Goal: Transaction & Acquisition: Purchase product/service

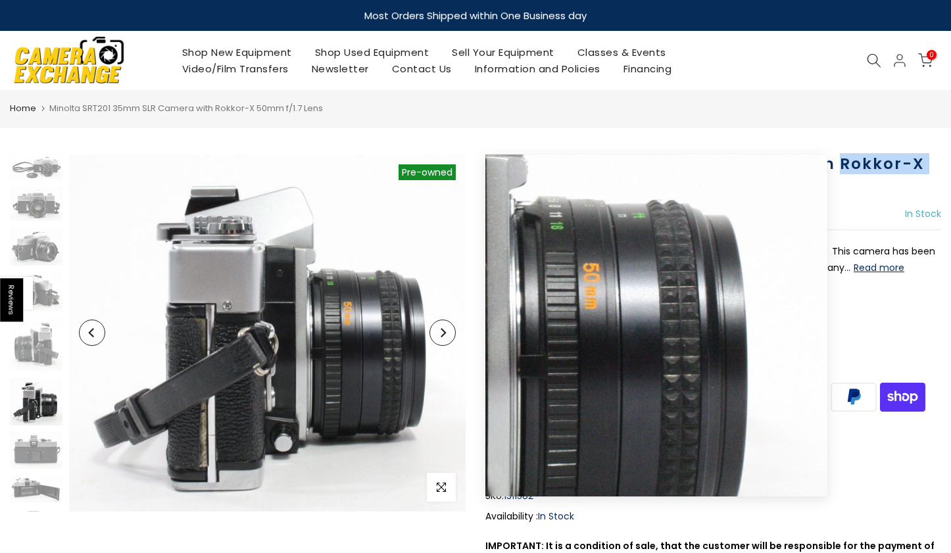
click at [445, 326] on button "Next" at bounding box center [442, 333] width 26 height 26
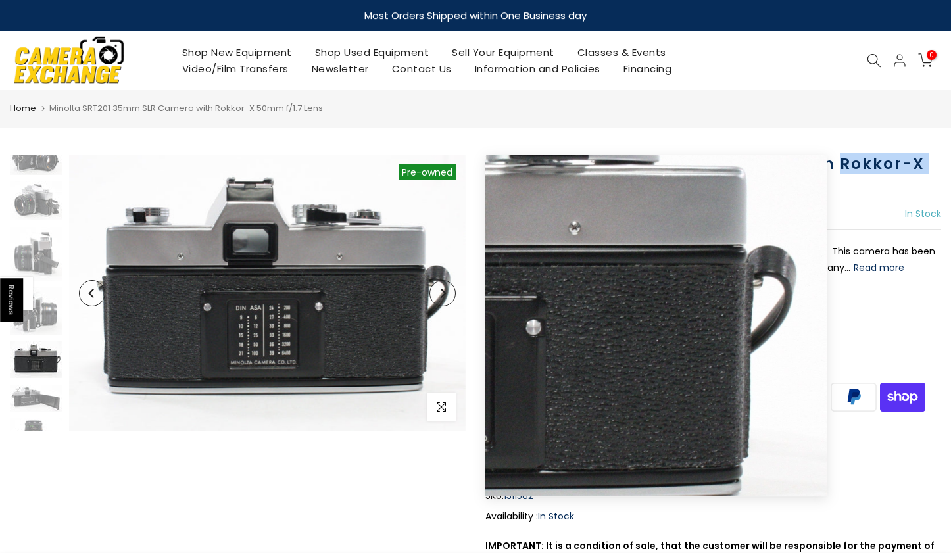
scroll to position [150, 0]
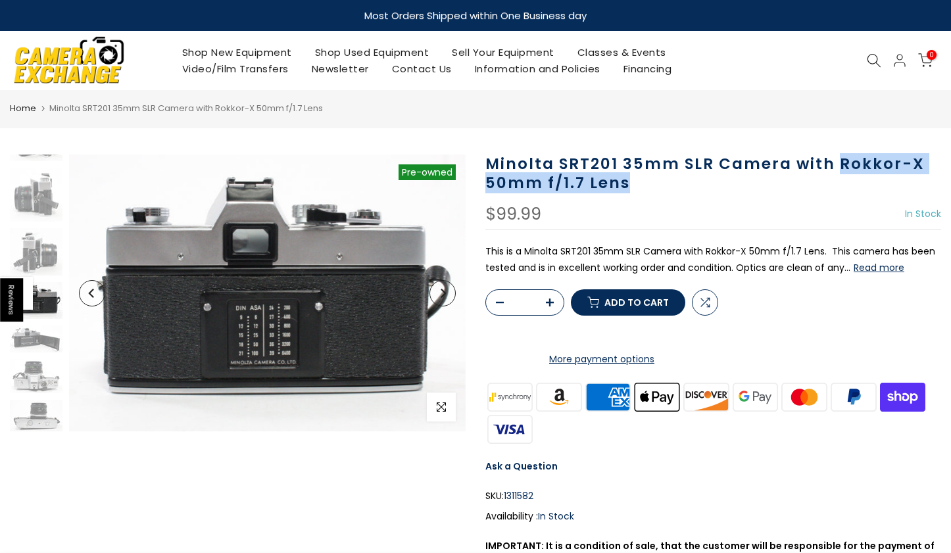
click at [445, 292] on icon "Next" at bounding box center [443, 293] width 5 height 9
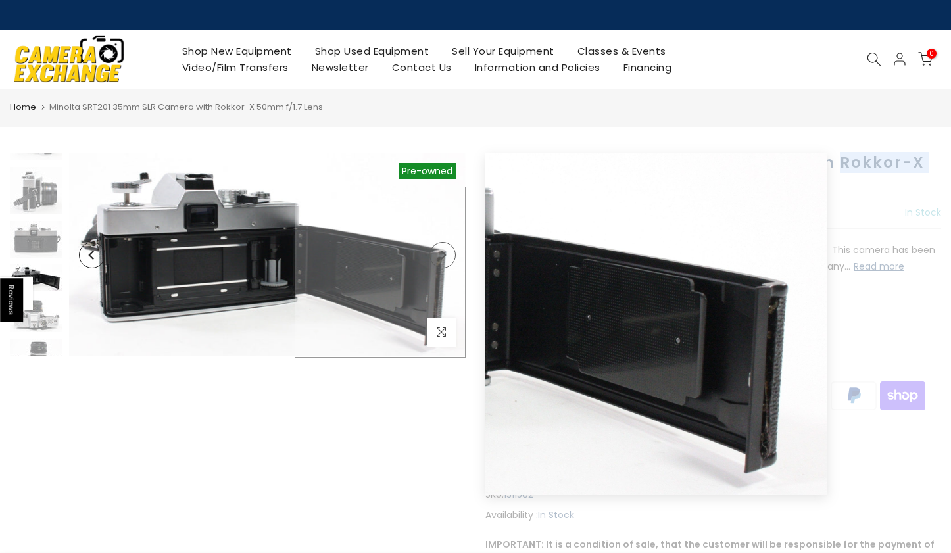
scroll to position [224, 0]
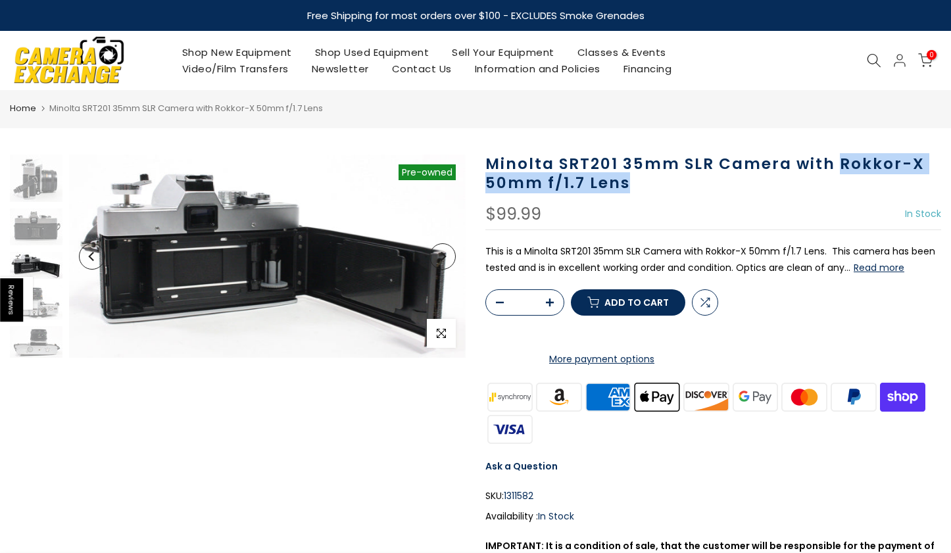
click at [860, 270] on button "Read more" at bounding box center [879, 268] width 51 height 12
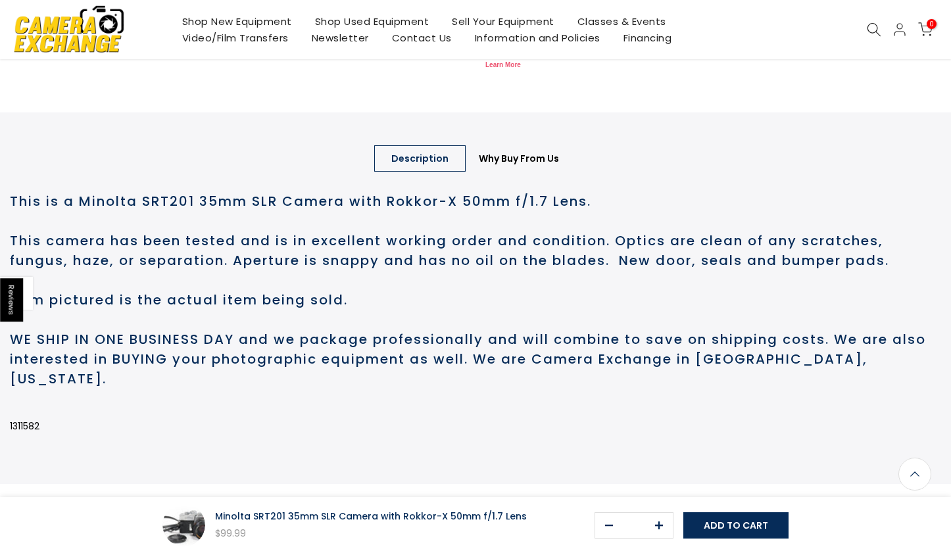
scroll to position [587, 0]
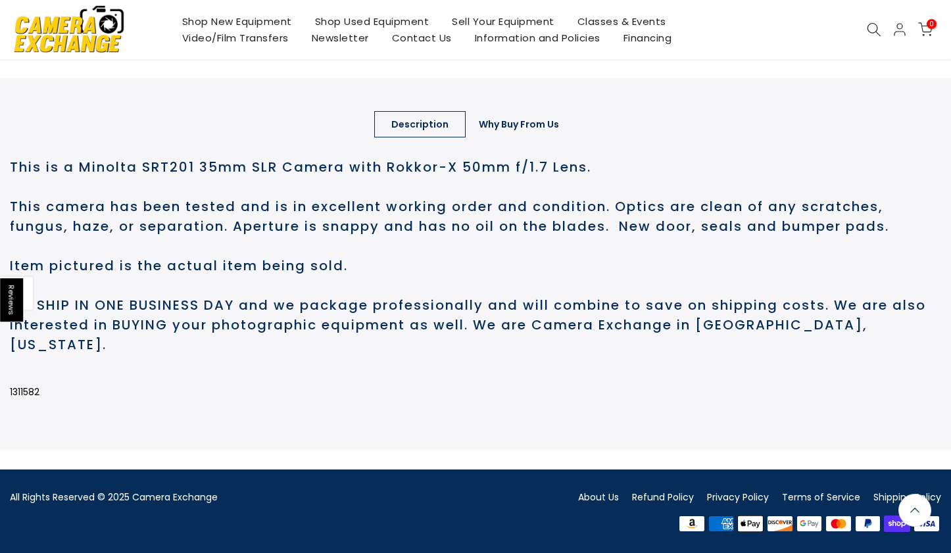
click at [539, 137] on link "Why Buy From Us" at bounding box center [519, 124] width 114 height 26
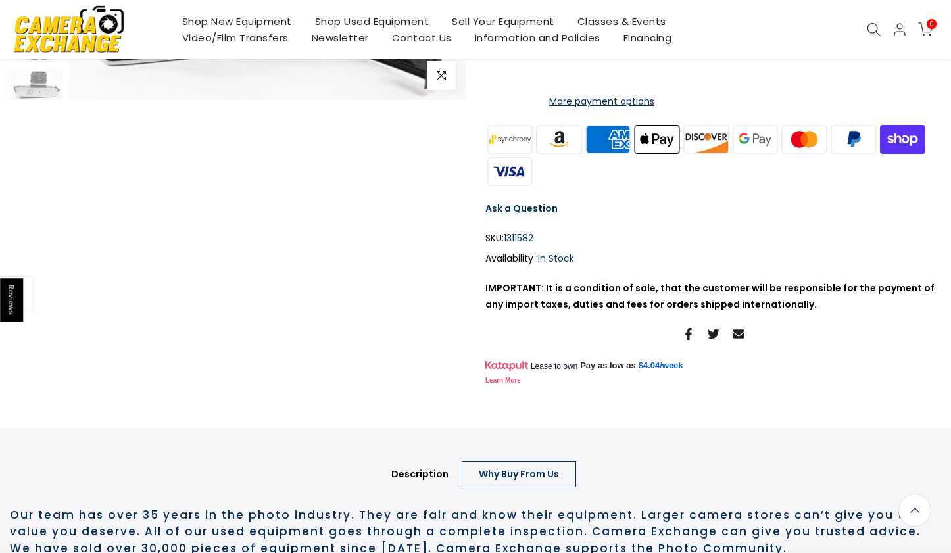
scroll to position [0, 0]
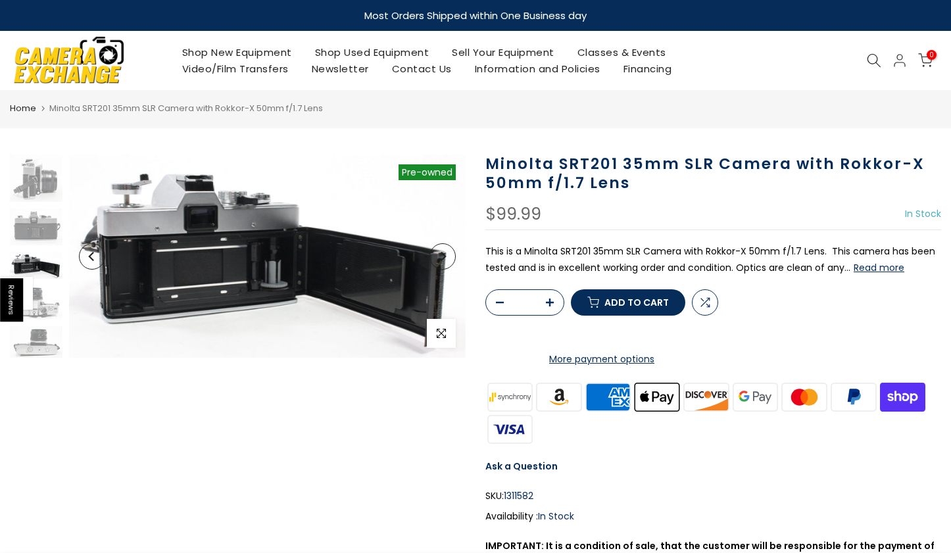
click at [62, 333] on div "Sold out Pre order Pre-owned Click to enlarge" at bounding box center [238, 256] width 456 height 203
click at [45, 343] on img at bounding box center [36, 342] width 53 height 32
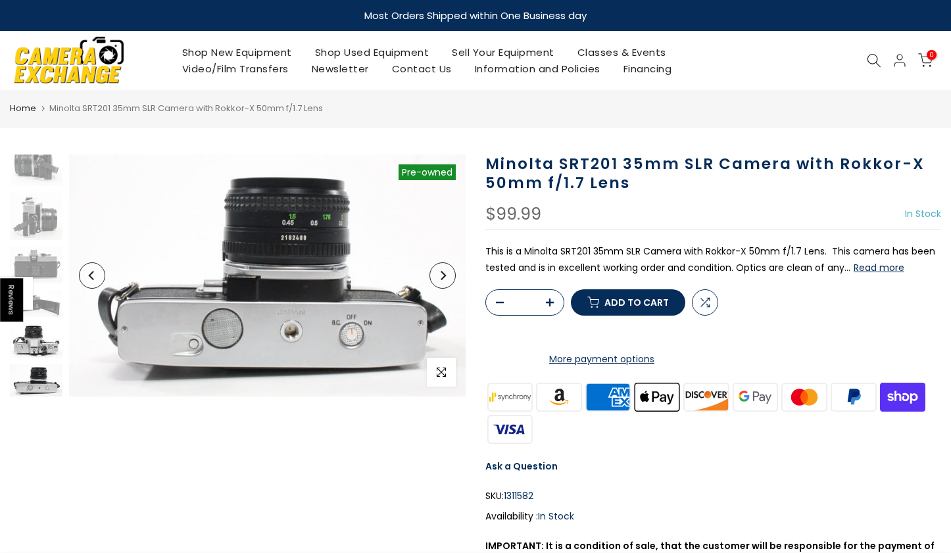
click at [45, 340] on img at bounding box center [36, 341] width 53 height 35
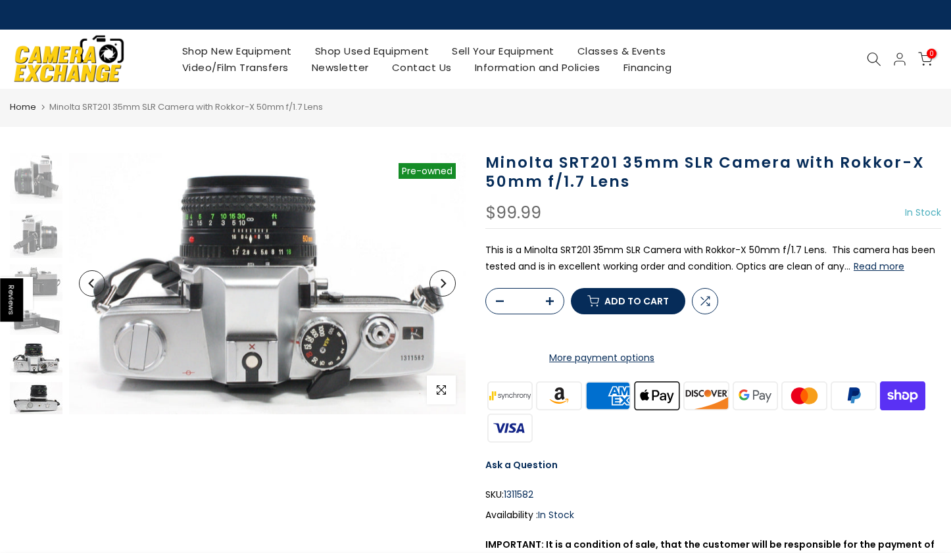
click at [32, 393] on img at bounding box center [36, 398] width 53 height 32
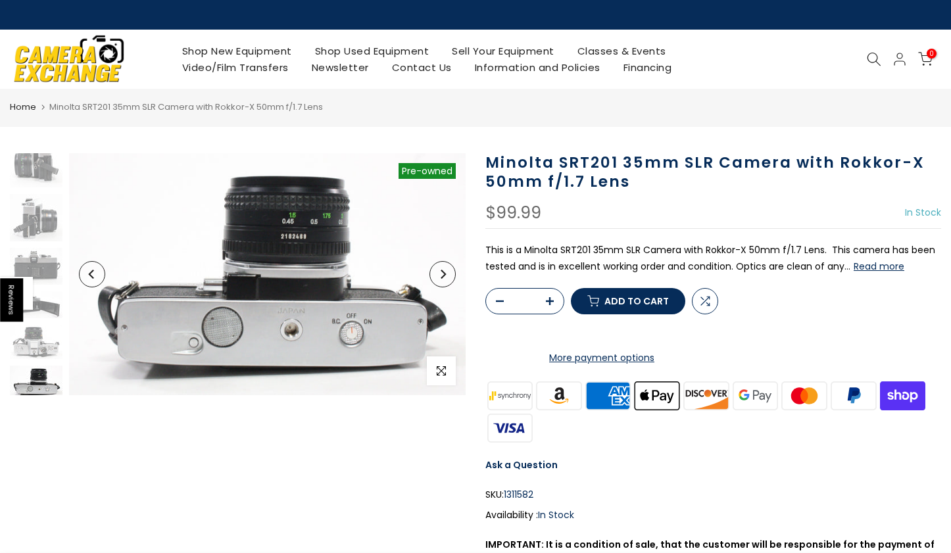
scroll to position [185, 0]
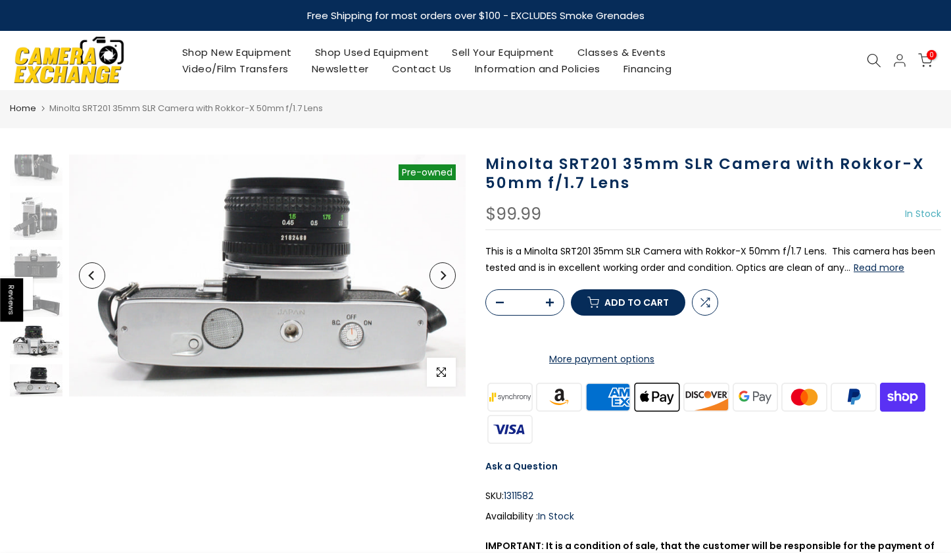
click at [47, 354] on img at bounding box center [36, 341] width 53 height 35
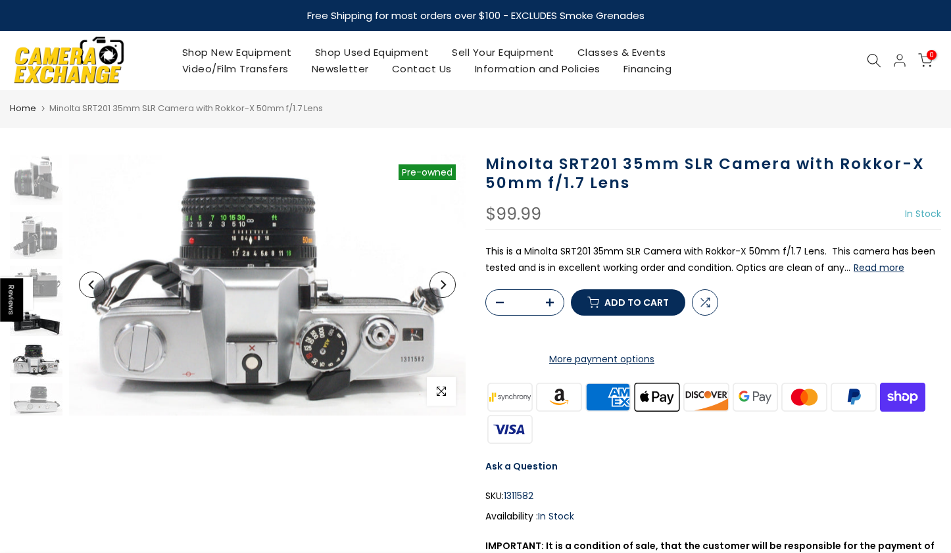
scroll to position [166, 0]
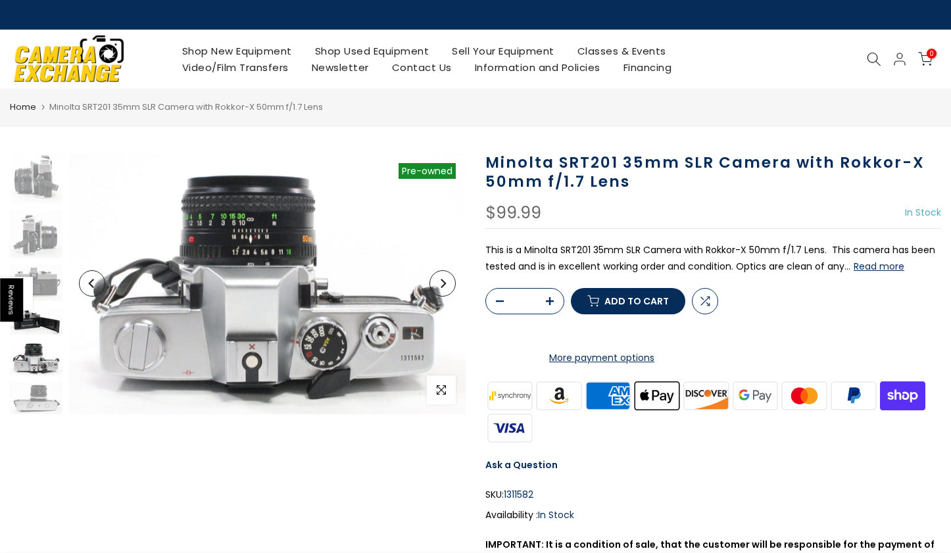
click at [46, 308] on img at bounding box center [36, 321] width 53 height 27
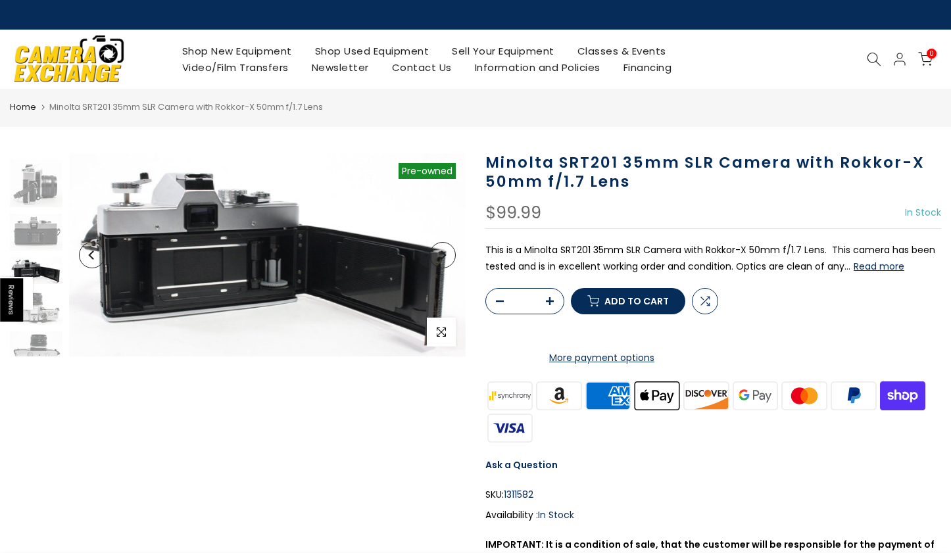
scroll to position [224, 0]
click at [46, 226] on img at bounding box center [36, 225] width 53 height 37
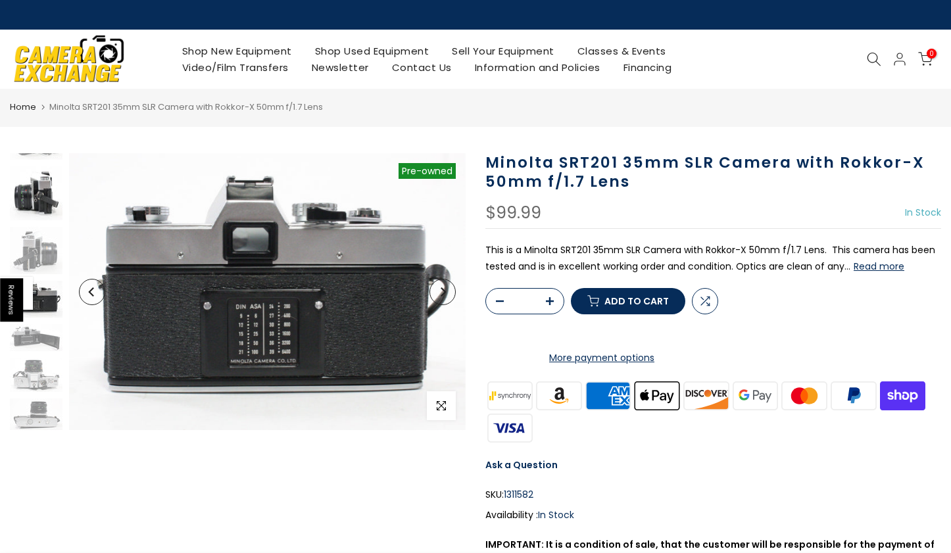
click at [42, 210] on img at bounding box center [36, 192] width 53 height 53
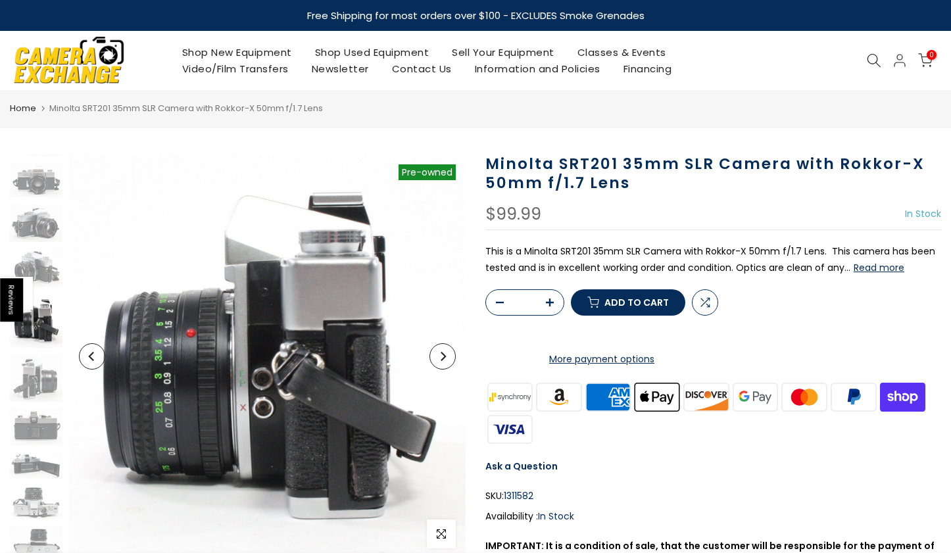
scroll to position [24, 0]
click at [606, 307] on span "Add to cart" at bounding box center [636, 302] width 64 height 9
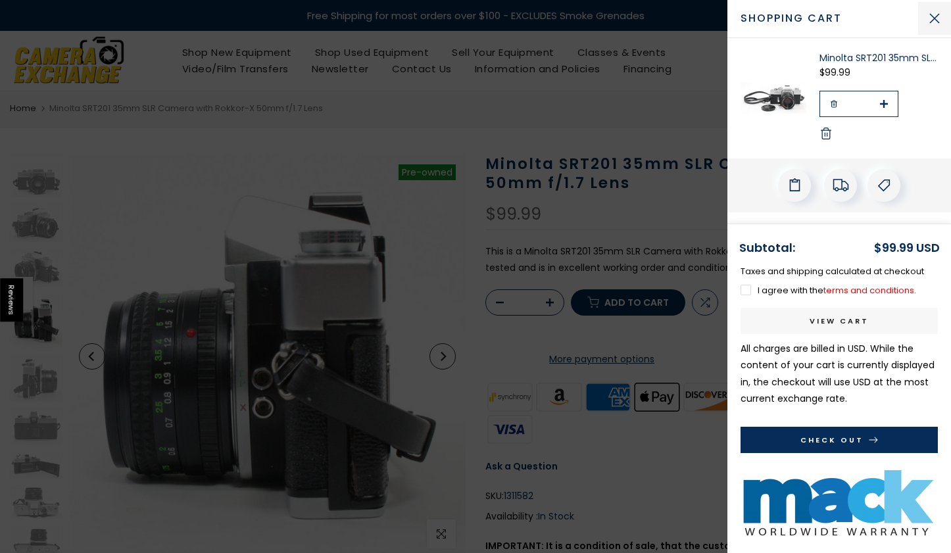
click at [931, 20] on button "Close Cart" at bounding box center [934, 18] width 33 height 33
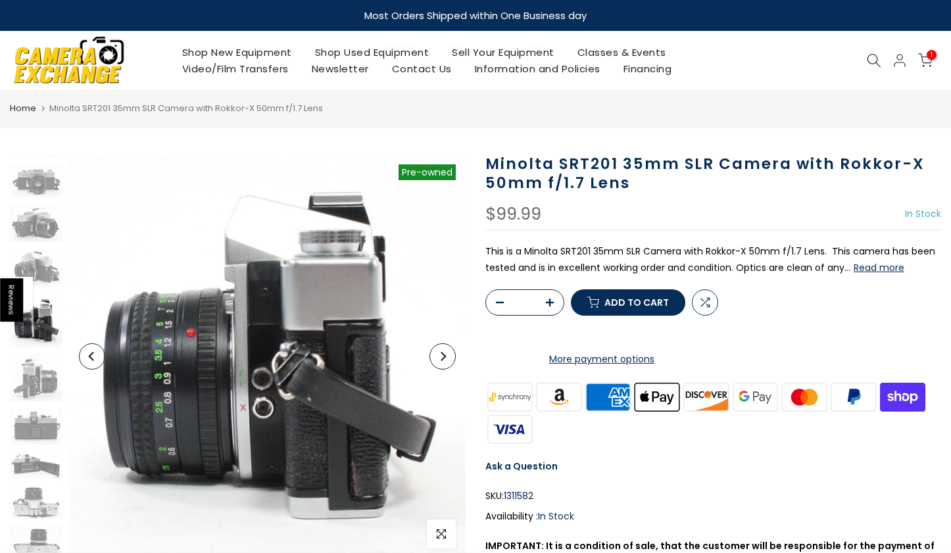
click at [871, 59] on icon at bounding box center [874, 60] width 14 height 14
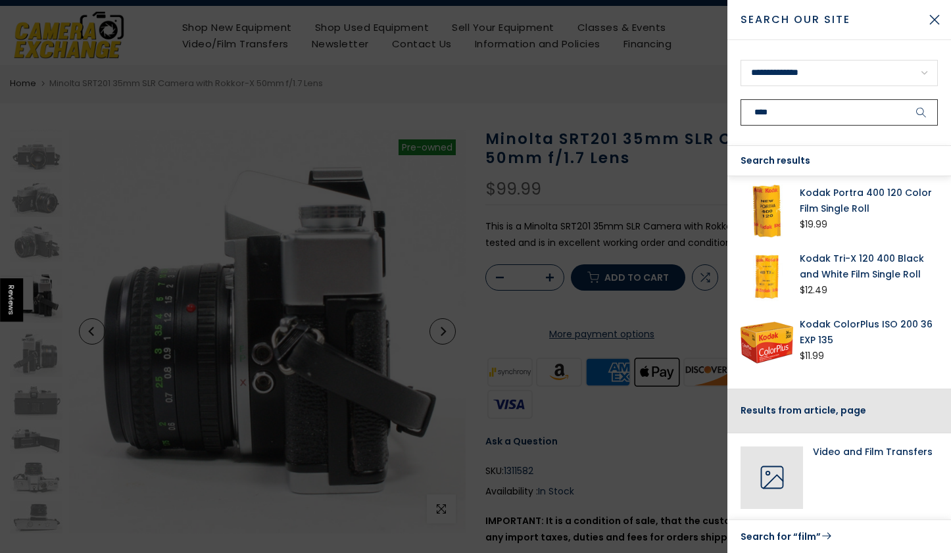
scroll to position [26, 0]
type input "****"
click at [792, 160] on div "Search results" at bounding box center [839, 161] width 224 height 30
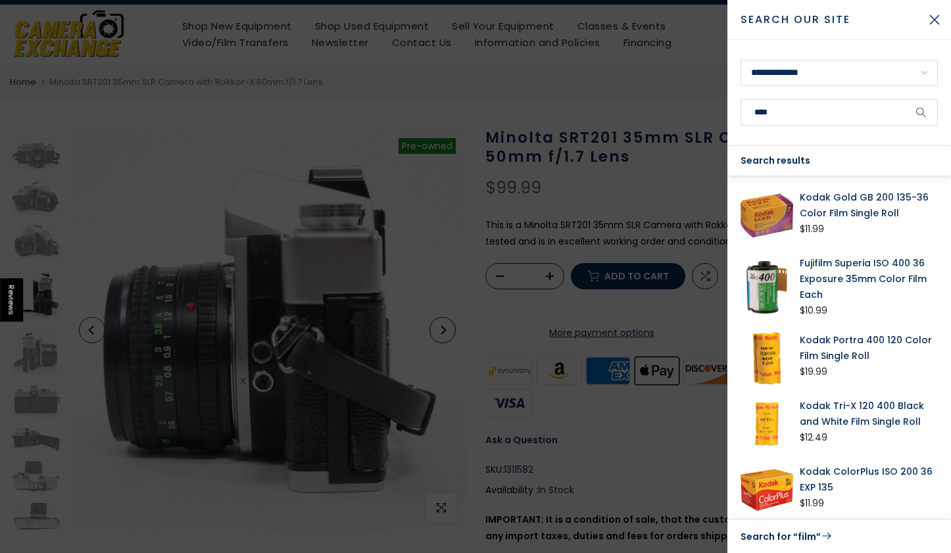
click at [777, 162] on div "Search results" at bounding box center [839, 161] width 224 height 30
click at [775, 544] on link "Search for “film”" at bounding box center [838, 536] width 197 height 17
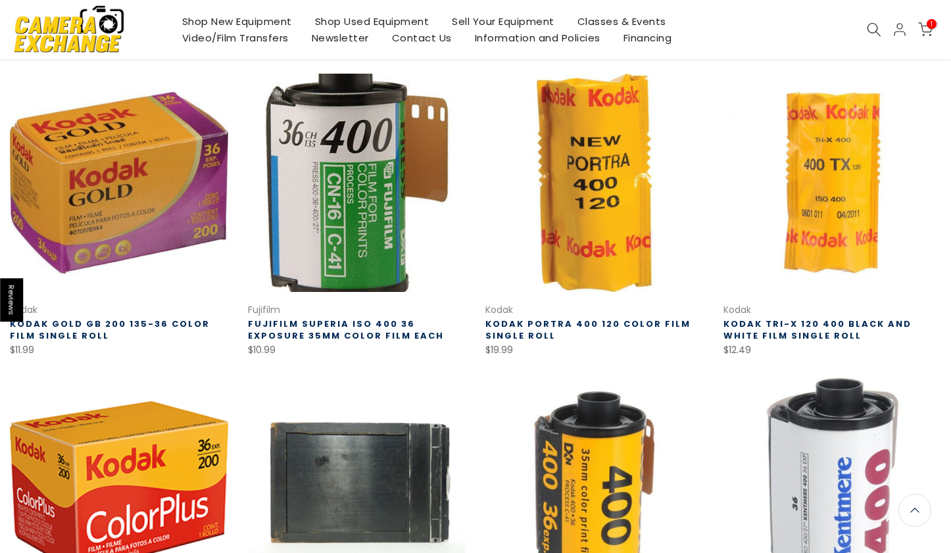
scroll to position [206, 0]
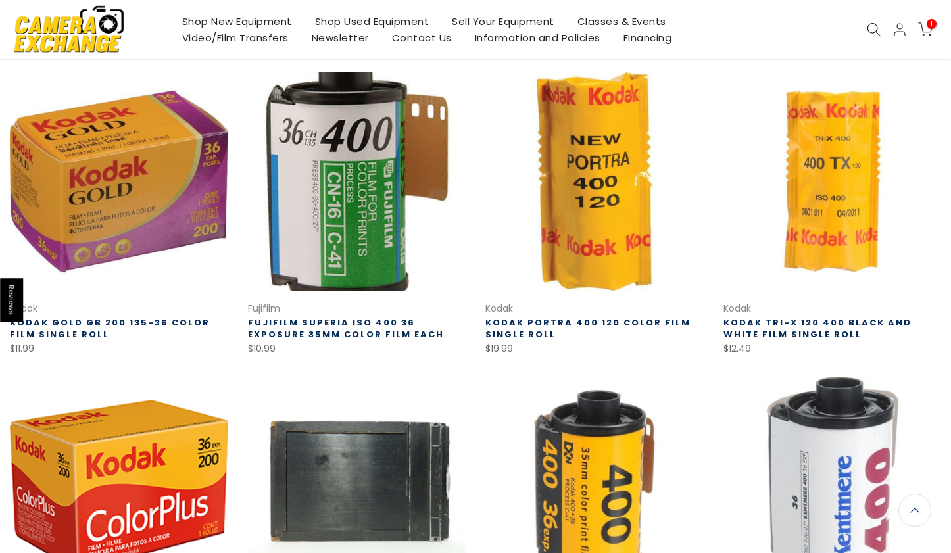
click at [337, 317] on span at bounding box center [384, 330] width 166 height 26
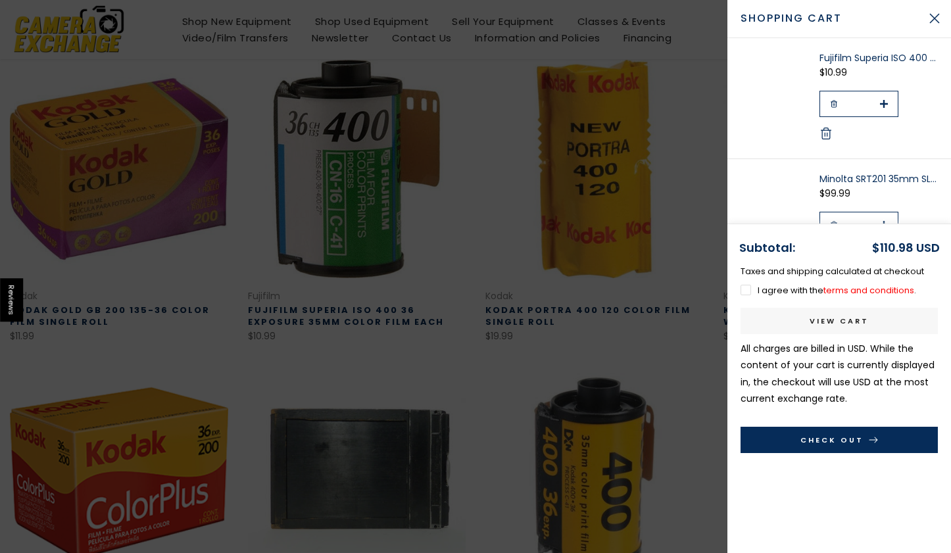
scroll to position [228, 0]
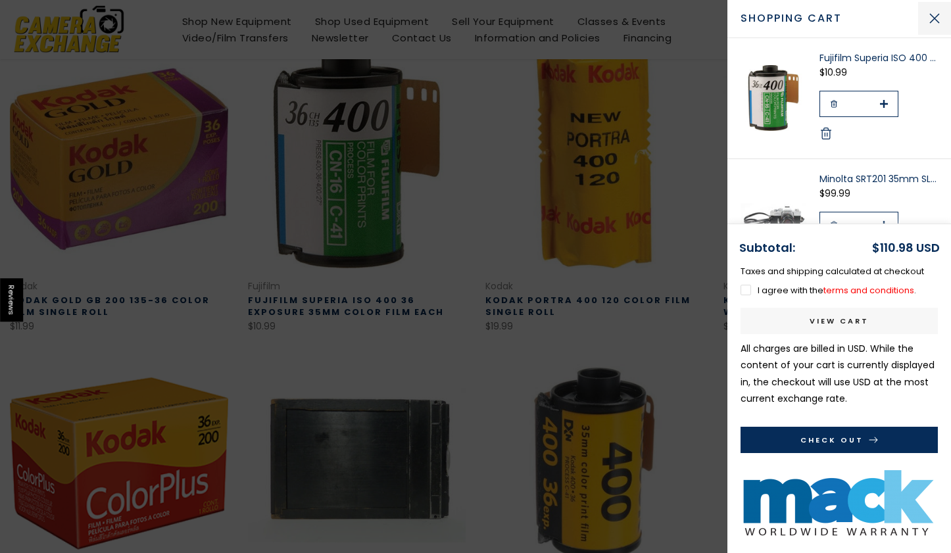
click at [932, 24] on button "Close Cart" at bounding box center [934, 18] width 33 height 33
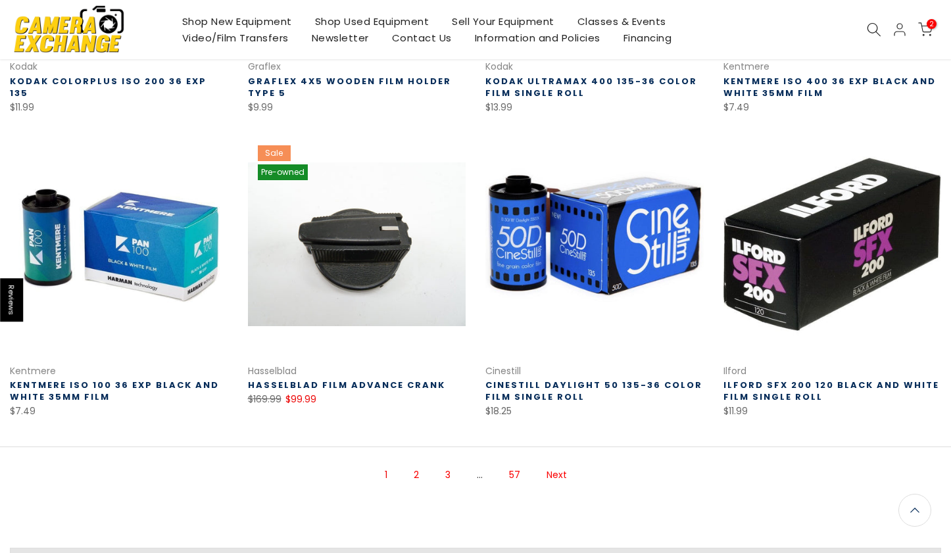
scroll to position [750, 0]
click at [418, 473] on link "2" at bounding box center [416, 475] width 18 height 23
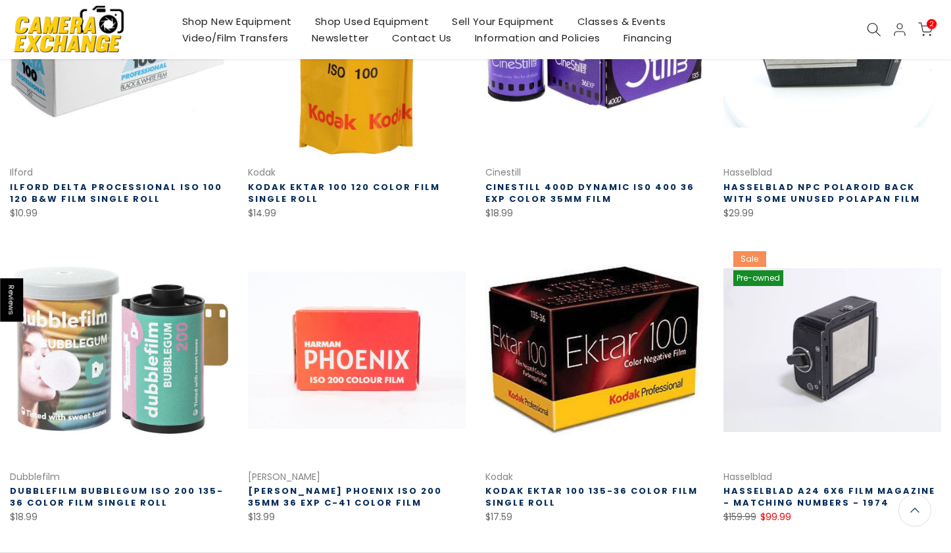
scroll to position [789, 0]
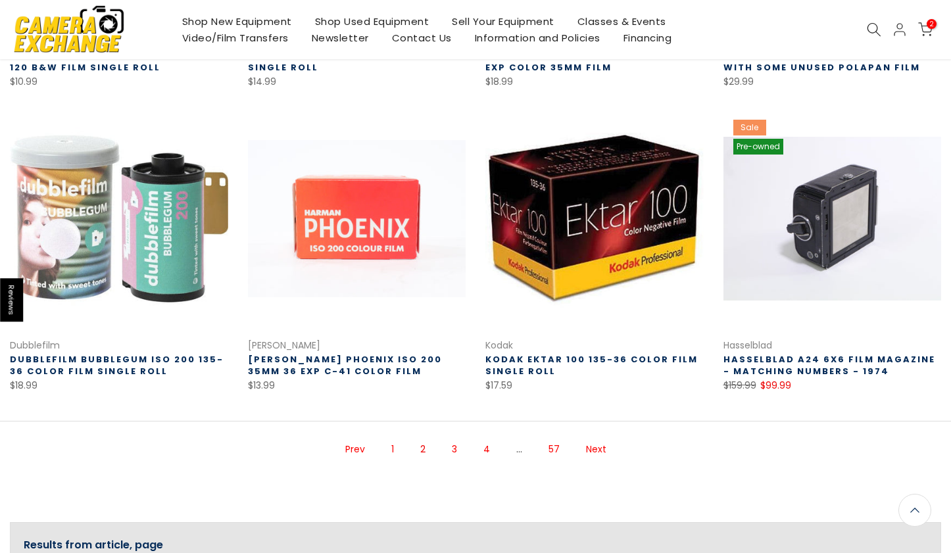
click at [452, 448] on link "3" at bounding box center [454, 449] width 18 height 23
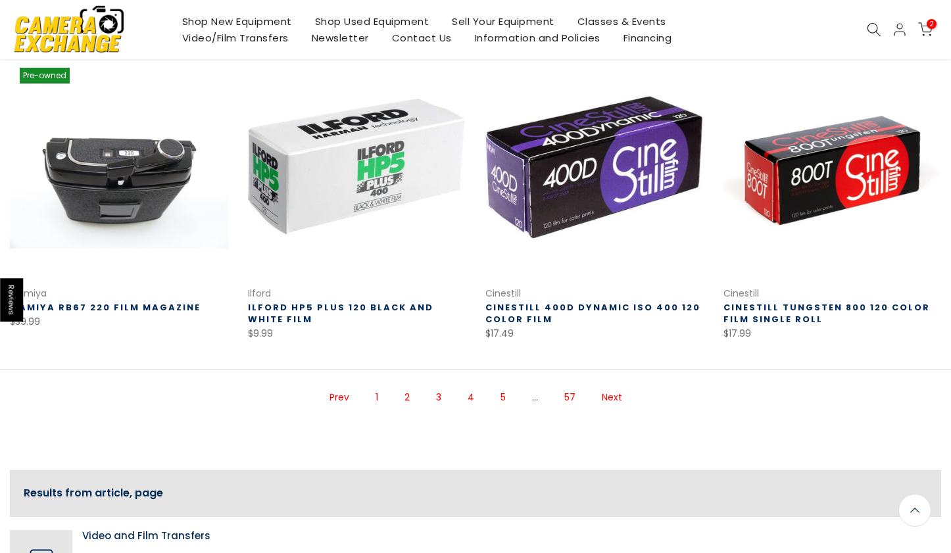
scroll to position [865, 0]
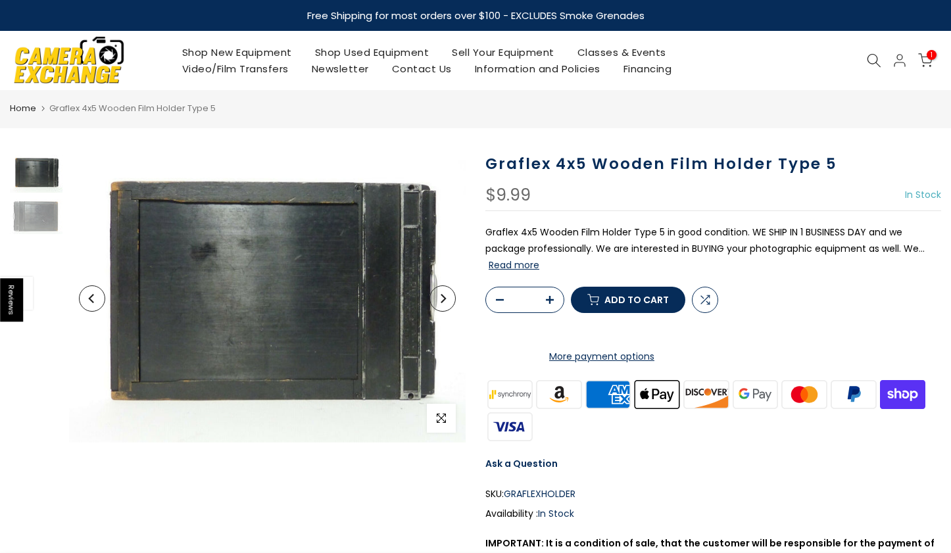
click at [439, 298] on icon "Next" at bounding box center [442, 298] width 9 height 9
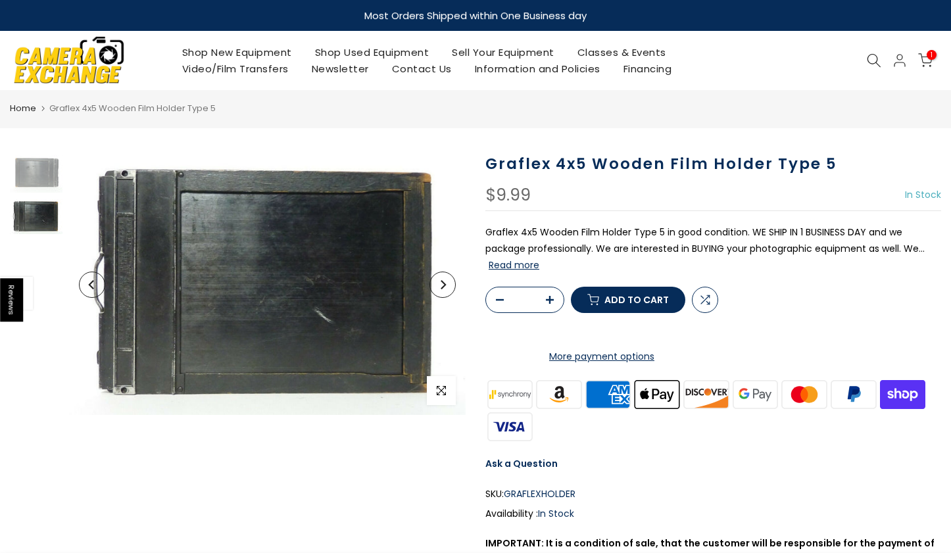
click at [442, 288] on icon "Next" at bounding box center [443, 284] width 5 height 9
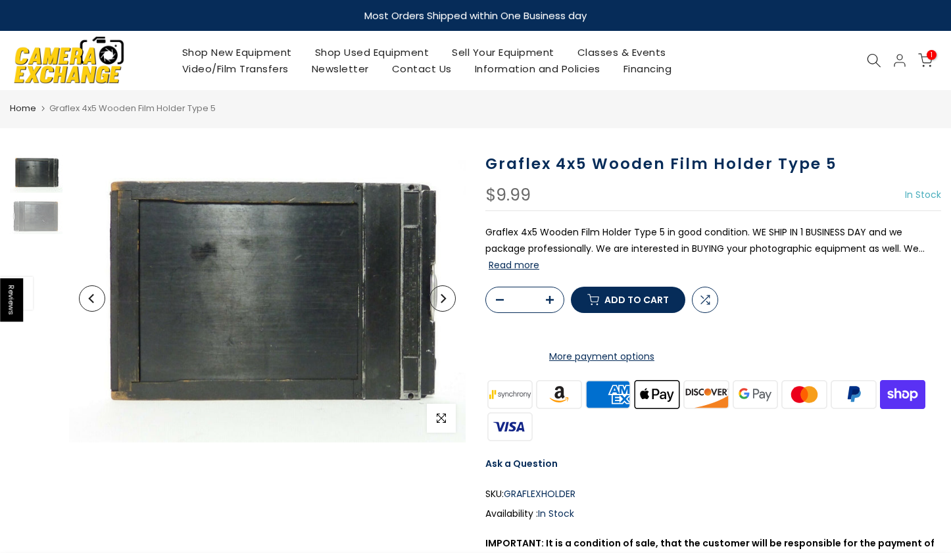
click at [440, 294] on icon "Next" at bounding box center [442, 298] width 9 height 9
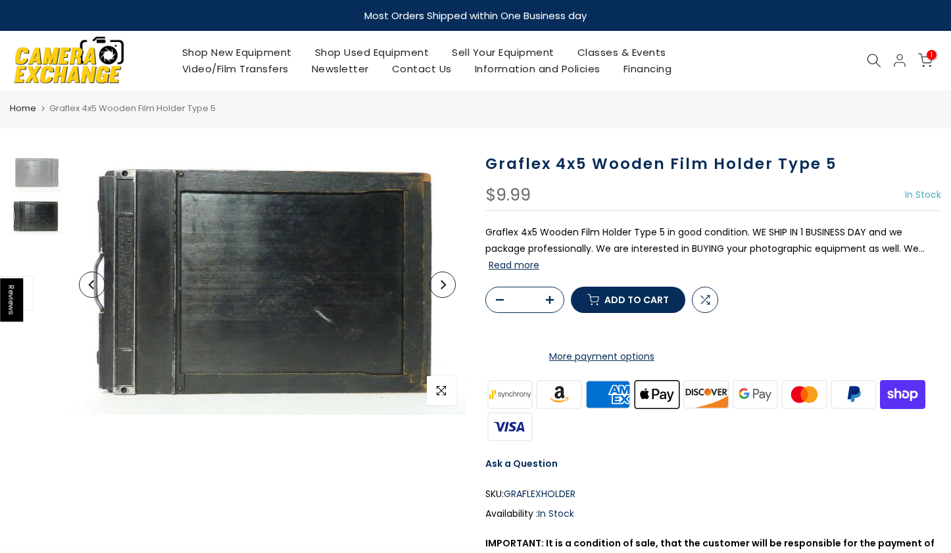
click at [518, 268] on button "Read more" at bounding box center [514, 265] width 51 height 12
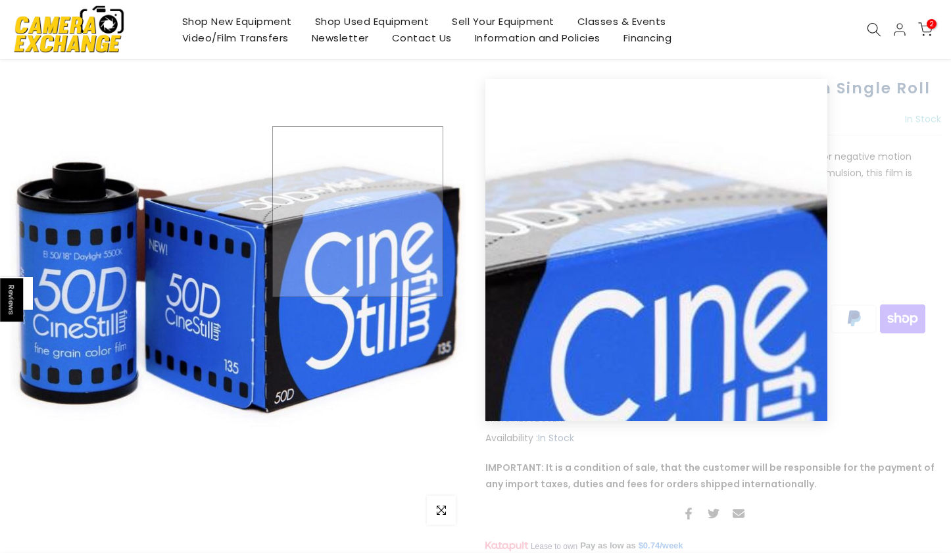
scroll to position [114, 0]
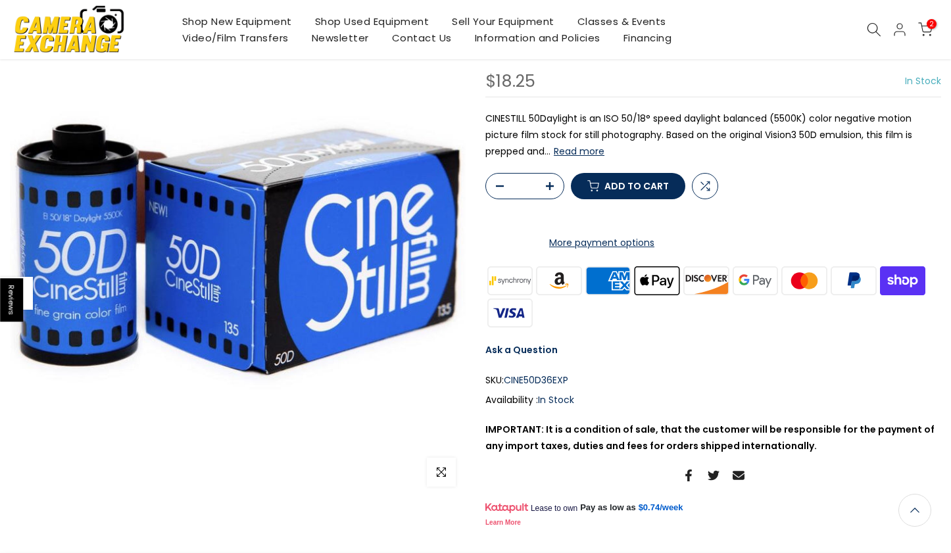
click at [594, 150] on button "Read more" at bounding box center [579, 151] width 51 height 12
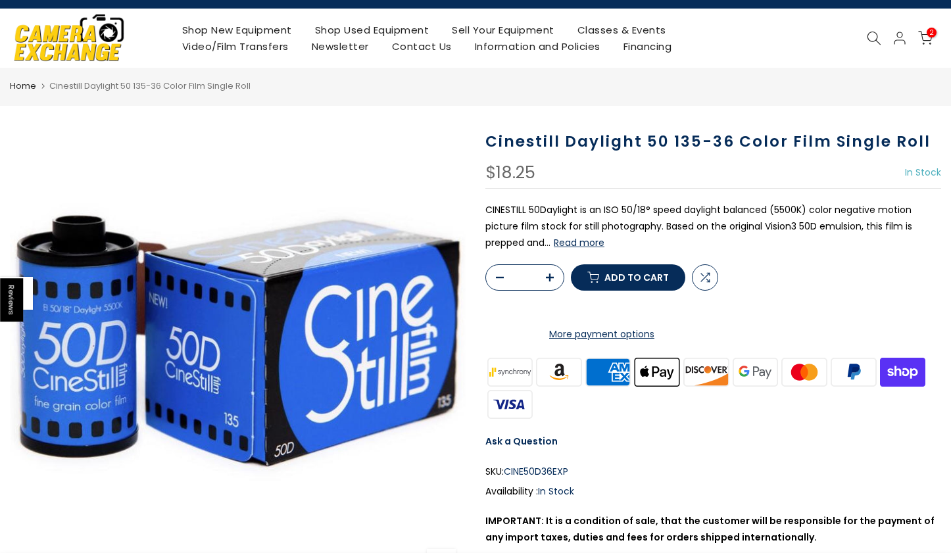
scroll to position [0, 0]
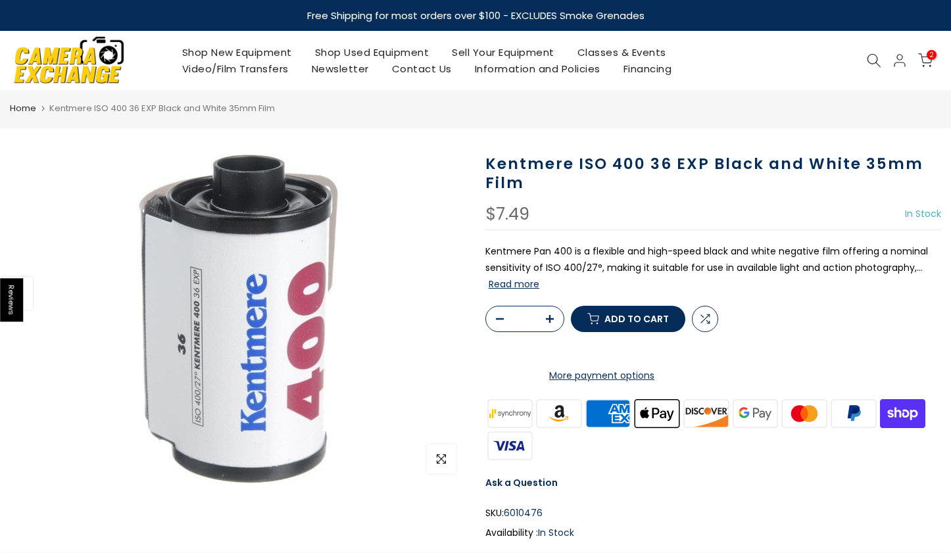
click at [510, 287] on button "Read more" at bounding box center [514, 284] width 51 height 12
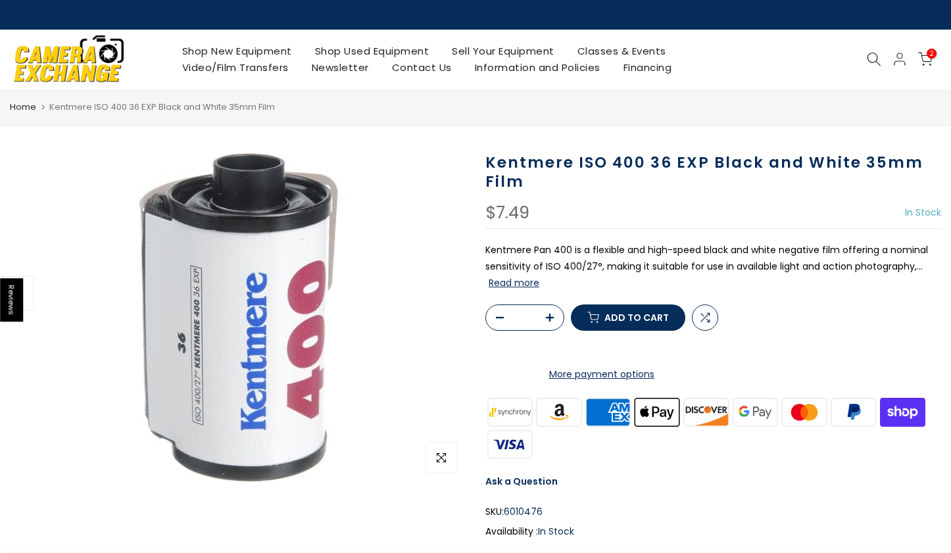
click at [635, 322] on span "Add to cart" at bounding box center [636, 317] width 64 height 9
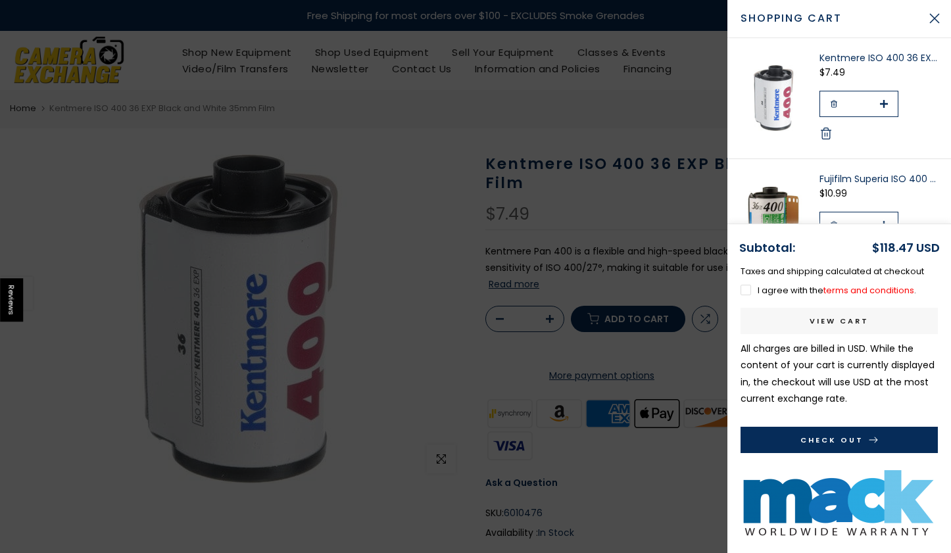
click at [825, 177] on link "Fujifilm Superia ISO 400 36 Exposure 35mm Color Film Each" at bounding box center [878, 178] width 118 height 13
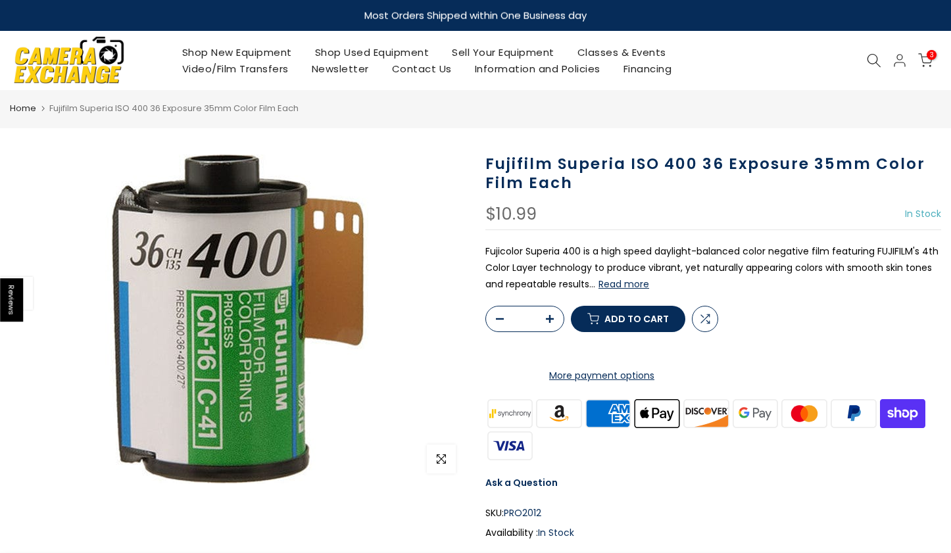
click at [516, 160] on h1 "Fujifilm Superia ISO 400 36 Exposure 35mm Color Film Each" at bounding box center [713, 174] width 456 height 38
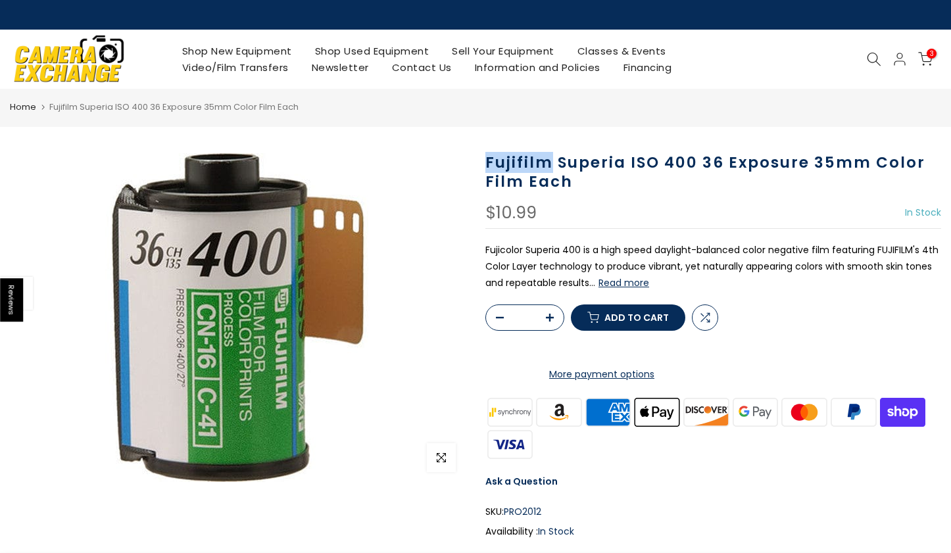
drag, startPoint x: 552, startPoint y: 163, endPoint x: 485, endPoint y: 161, distance: 67.1
click at [485, 161] on h1 "Fujifilm Superia ISO 400 36 Exposure 35mm Color Film Each" at bounding box center [713, 172] width 456 height 38
copy h1 "Fujifilm"
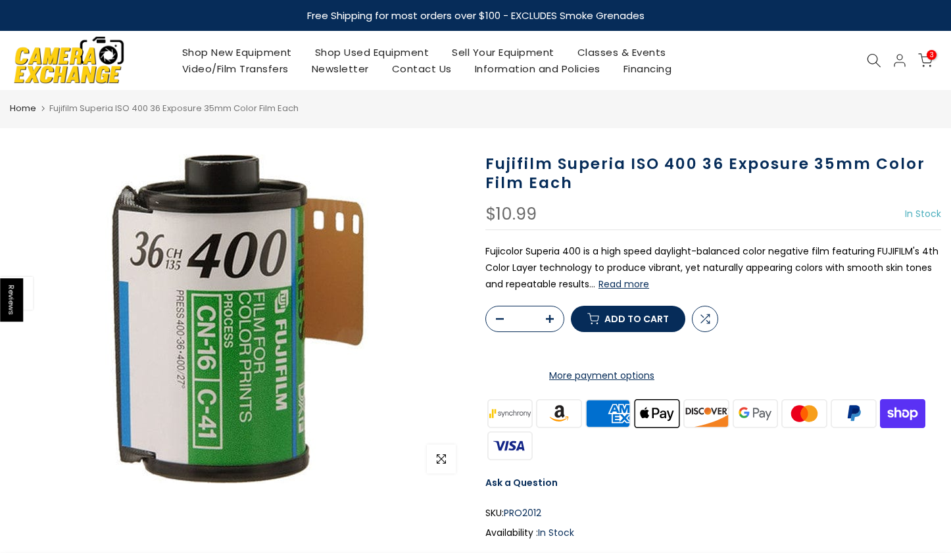
click at [879, 49] on div "Shop New Equipment Shop Used Equipment Sell Your Equipment Classes & Events Vid…" at bounding box center [475, 60] width 944 height 59
click at [870, 58] on icon at bounding box center [874, 60] width 14 height 14
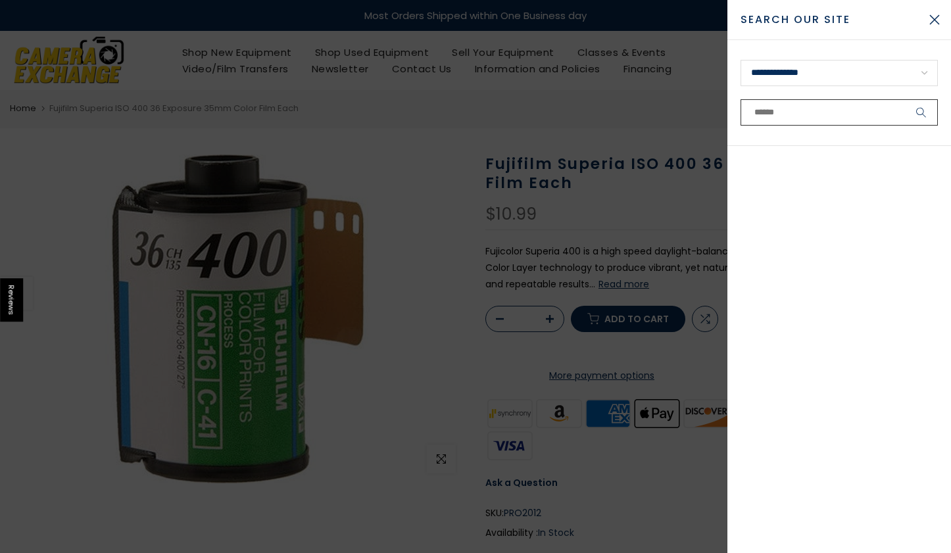
paste input "********"
type input "********"
click at [905, 99] on button "submit" at bounding box center [921, 112] width 33 height 26
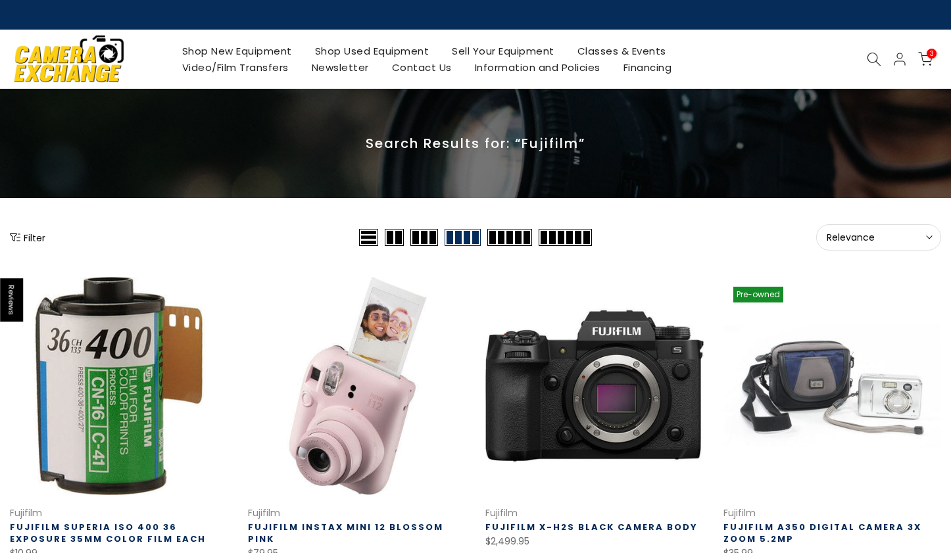
click at [26, 236] on button "Filter" at bounding box center [28, 237] width 36 height 13
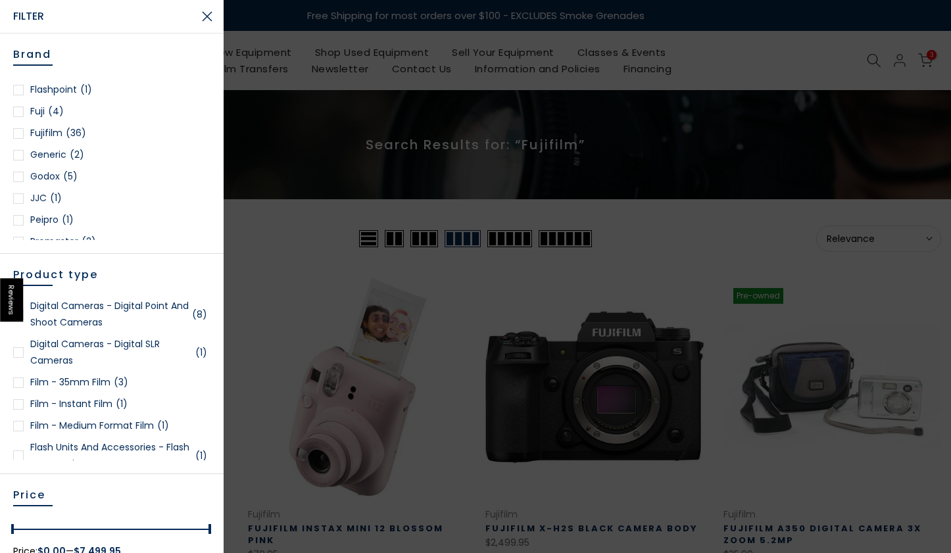
scroll to position [195, 0]
click at [16, 379] on div at bounding box center [18, 381] width 11 height 11
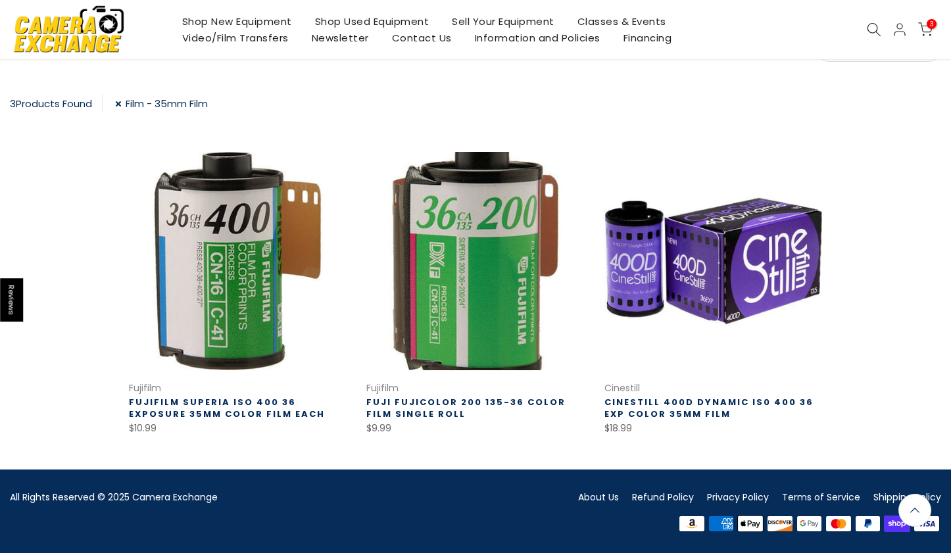
scroll to position [189, 0]
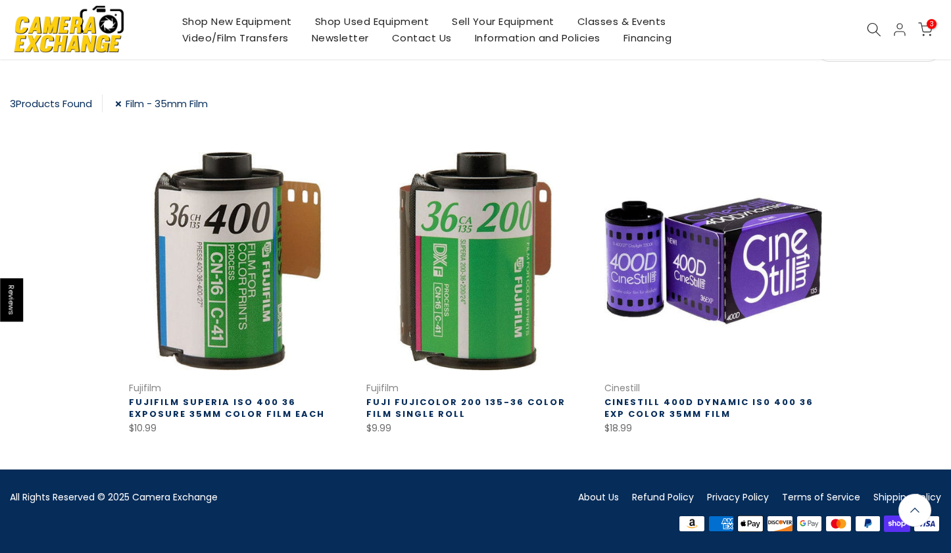
click at [871, 28] on icon at bounding box center [874, 29] width 14 height 14
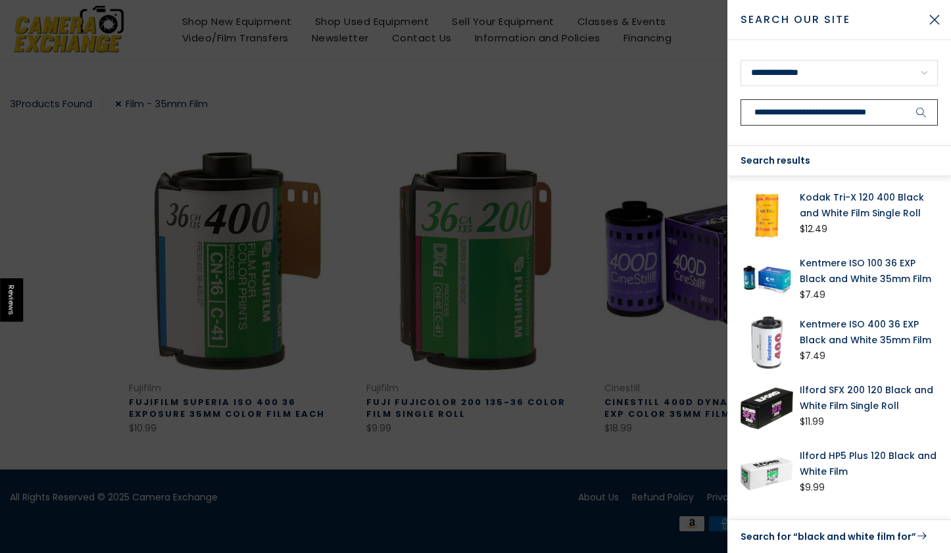
type input "**********"
click at [905, 99] on button "submit" at bounding box center [921, 112] width 33 height 26
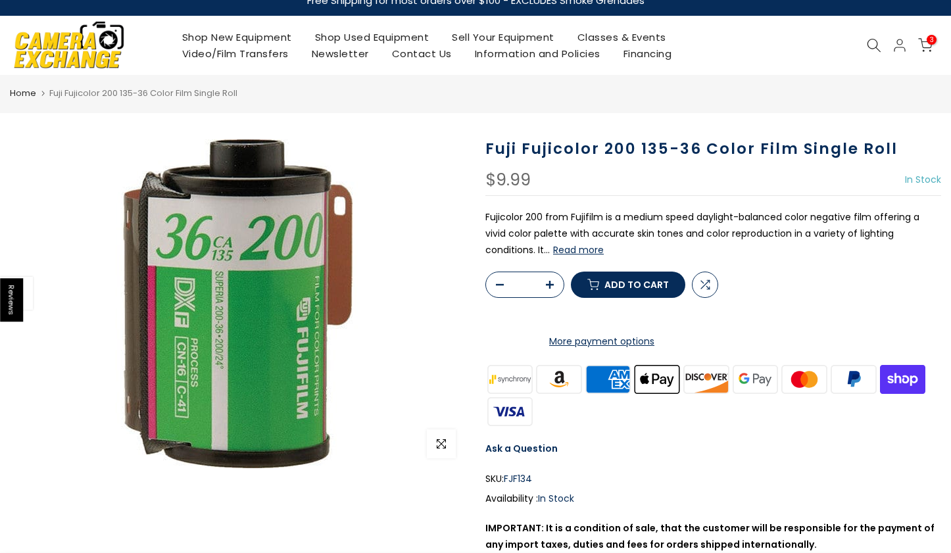
scroll to position [21, 0]
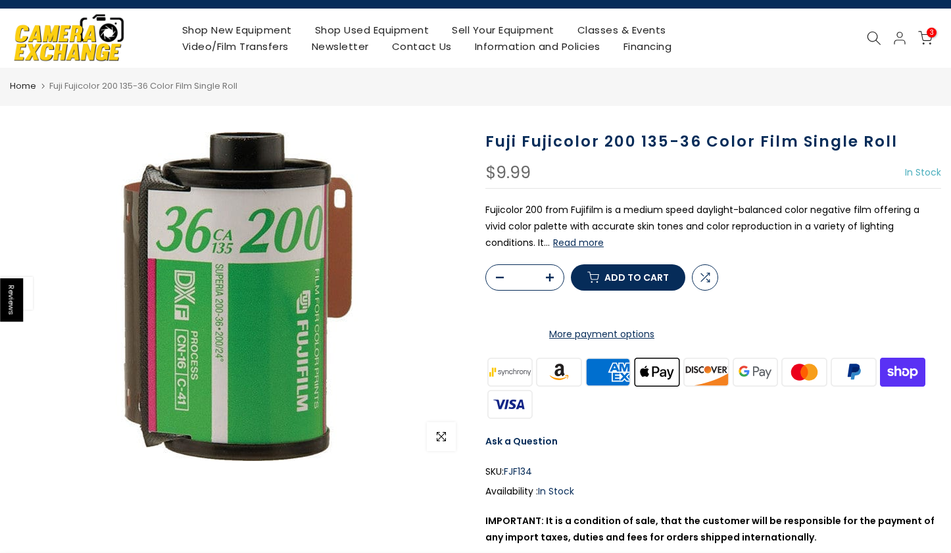
click at [553, 243] on button "Read more" at bounding box center [578, 243] width 51 height 12
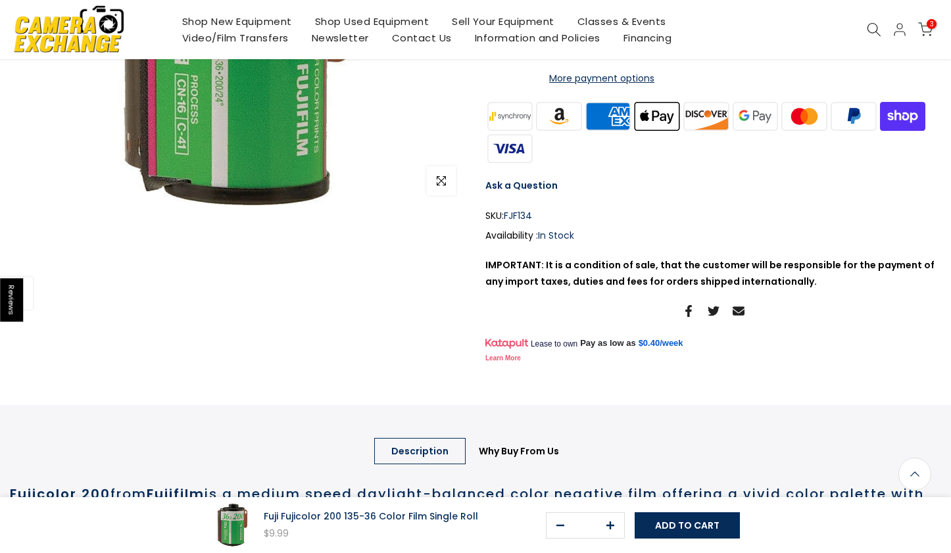
scroll to position [0, 0]
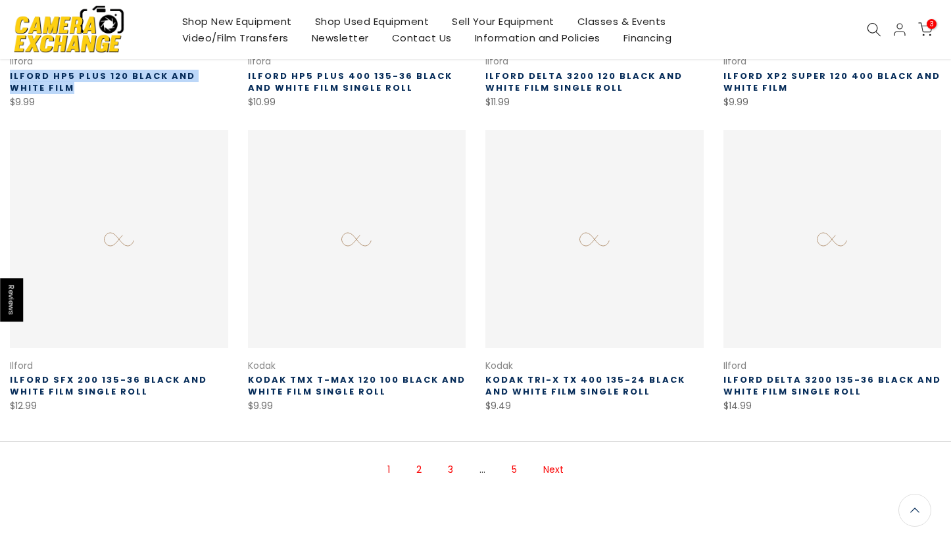
scroll to position [754, 0]
